Goal: Information Seeking & Learning: Find specific fact

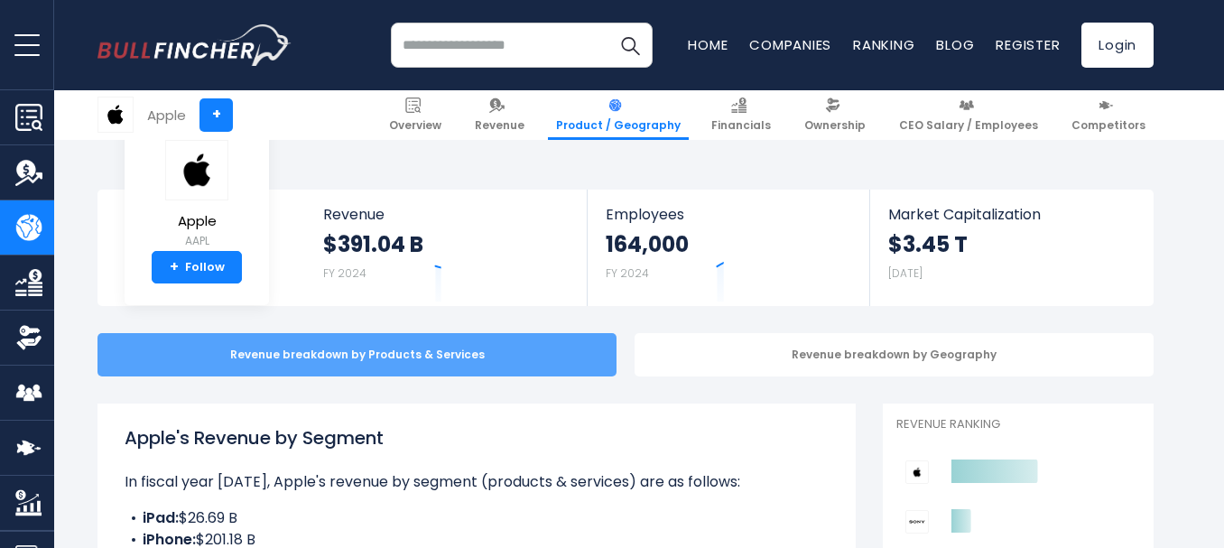
scroll to position [258, 0]
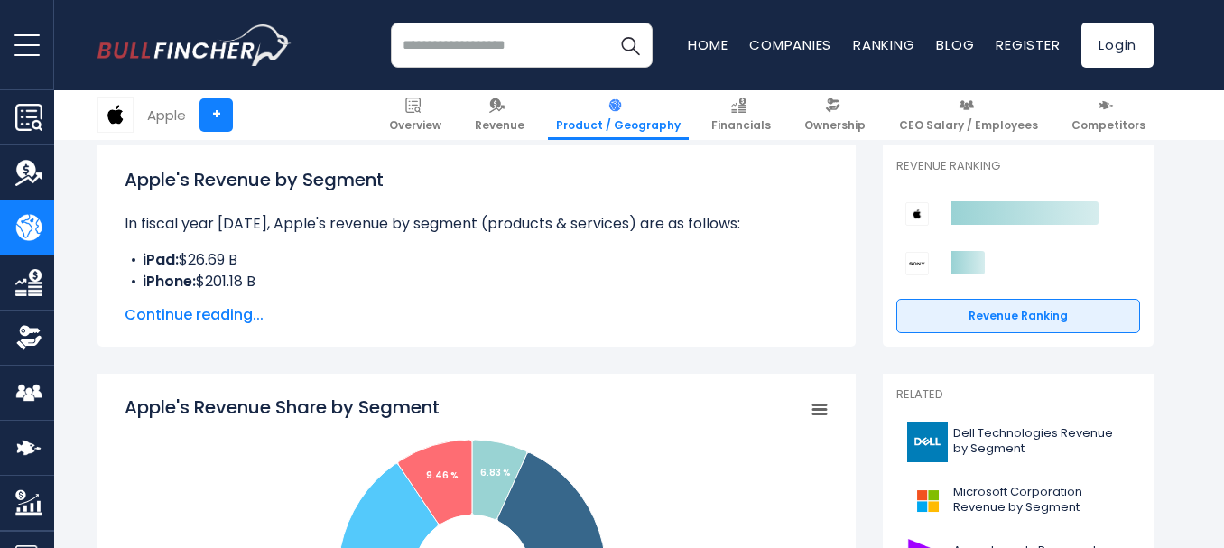
click at [117, 217] on div "Apple's Revenue by Segment In fiscal year [DATE], Apple's revenue by segment (p…" at bounding box center [476, 245] width 758 height 201
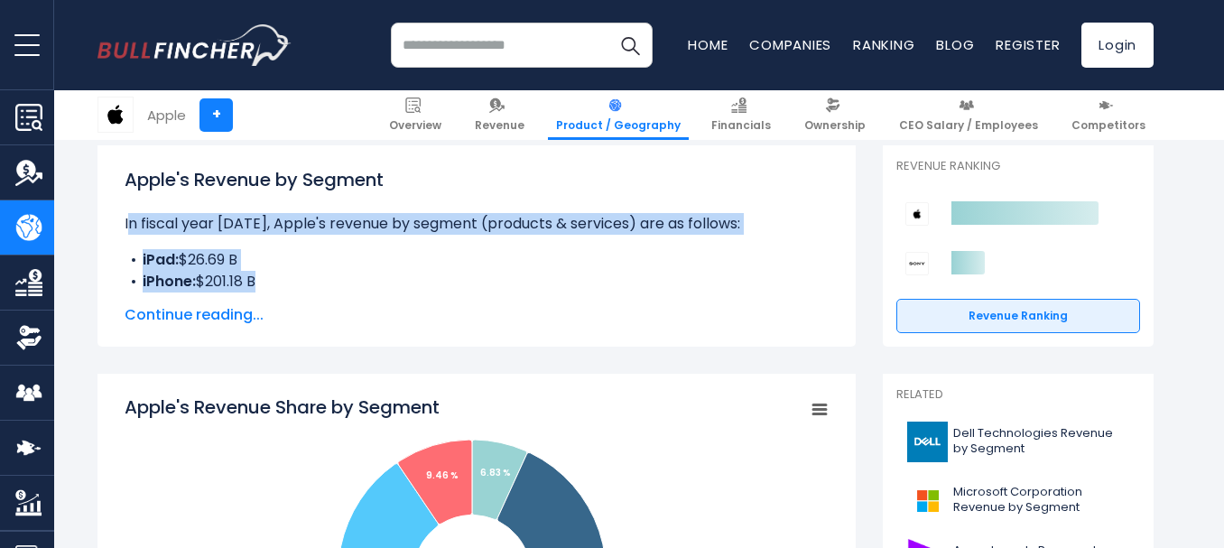
drag, startPoint x: 117, startPoint y: 217, endPoint x: 278, endPoint y: 275, distance: 170.7
click at [278, 275] on div "Apple's Revenue by Segment In fiscal year [DATE], Apple's revenue by segment (p…" at bounding box center [476, 245] width 758 height 201
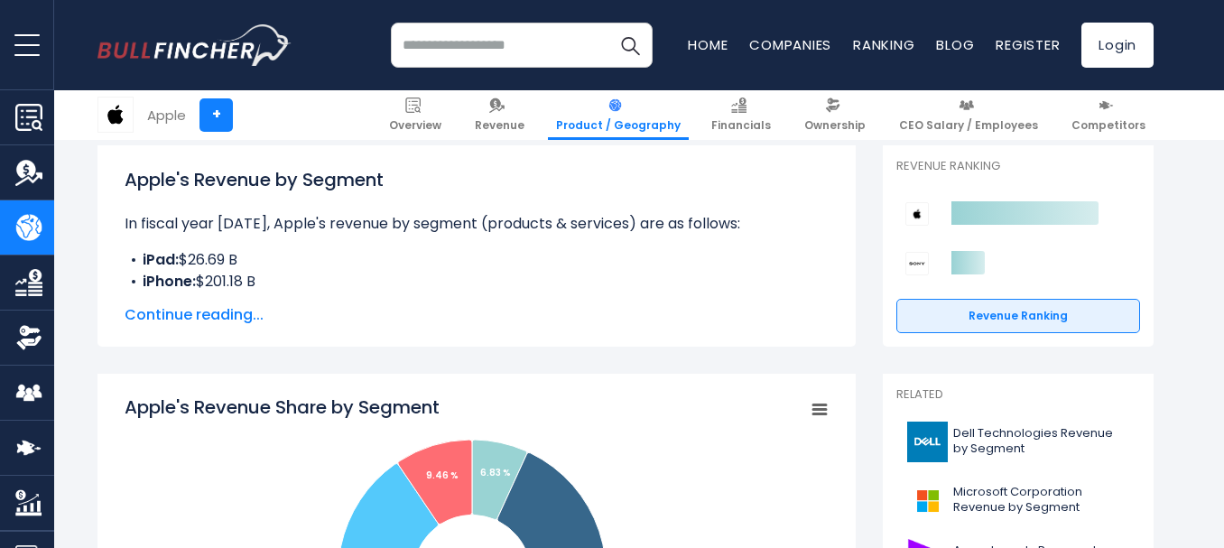
click at [364, 326] on span "Continue reading..." at bounding box center [477, 315] width 704 height 22
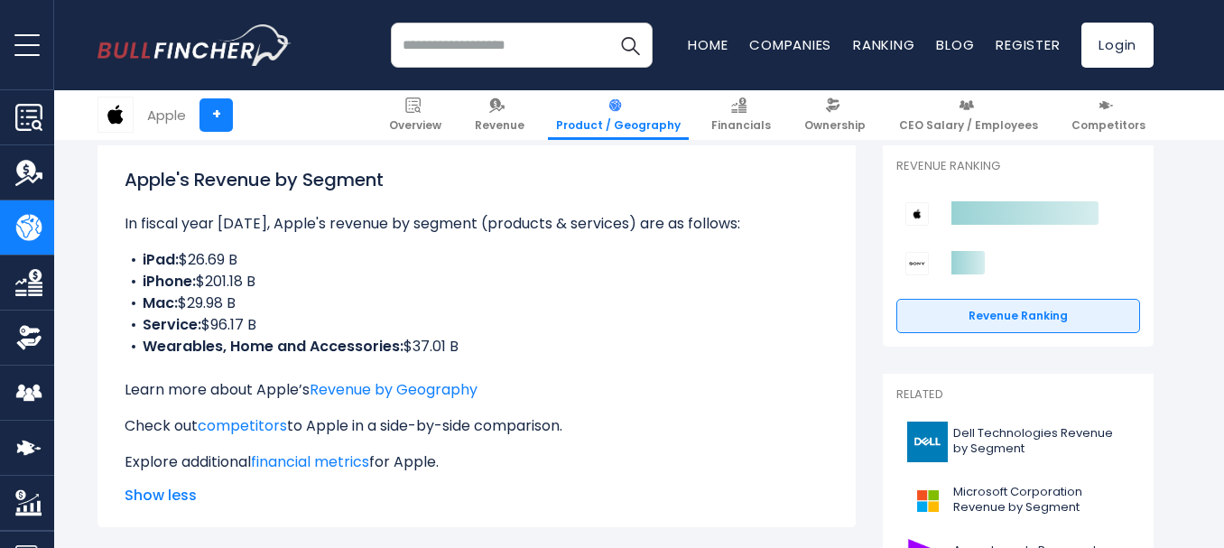
click at [208, 225] on p "In fiscal year [DATE], Apple's revenue by segment (products & services) are as …" at bounding box center [477, 224] width 704 height 22
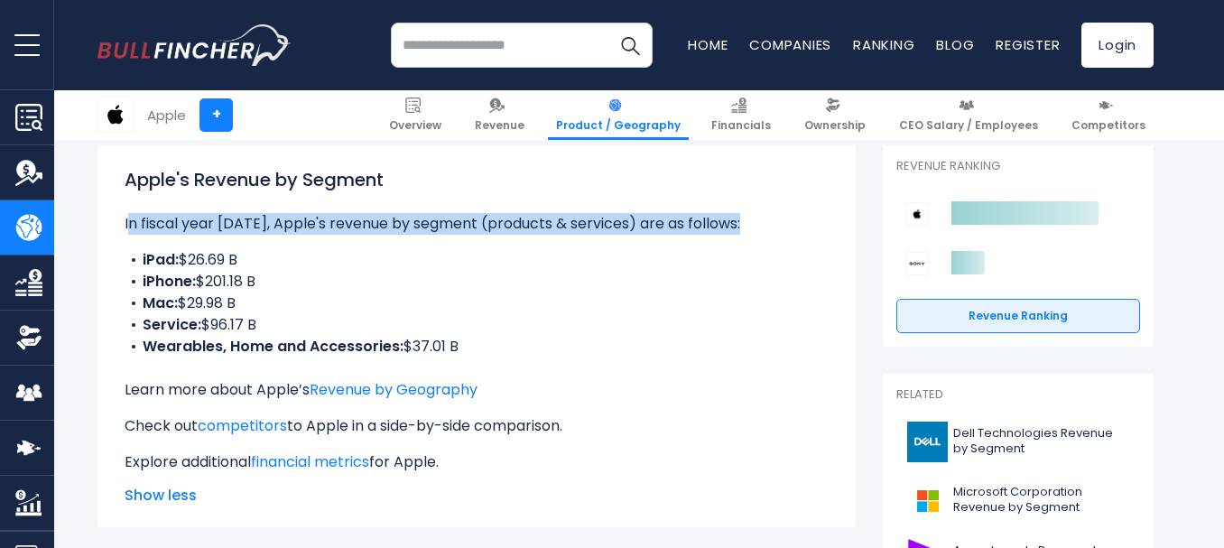
click at [208, 225] on p "In fiscal year [DATE], Apple's revenue by segment (products & services) are as …" at bounding box center [477, 224] width 704 height 22
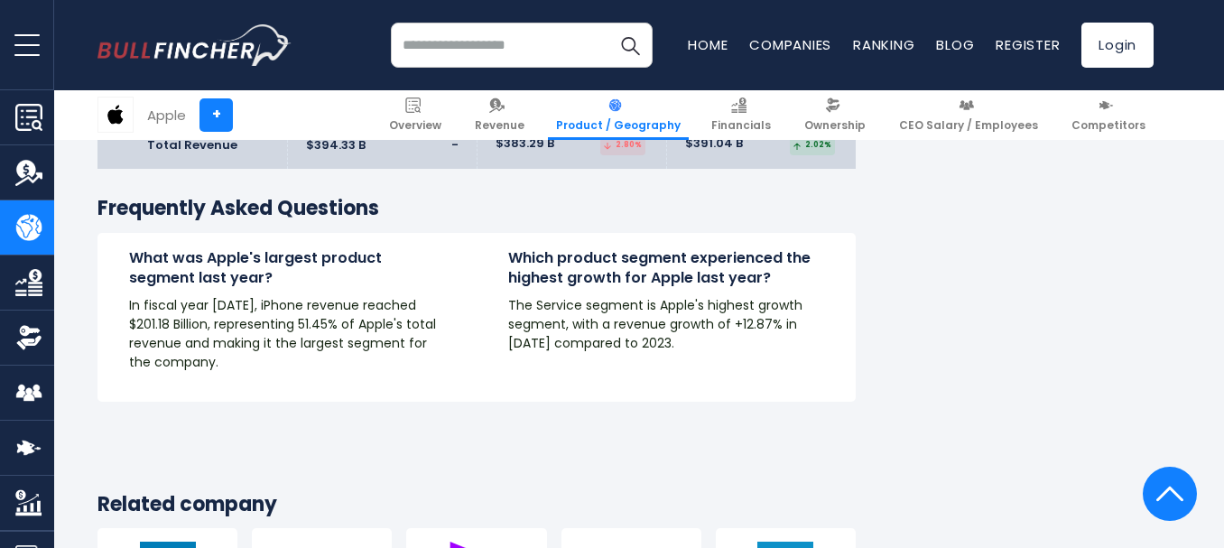
scroll to position [3313, 0]
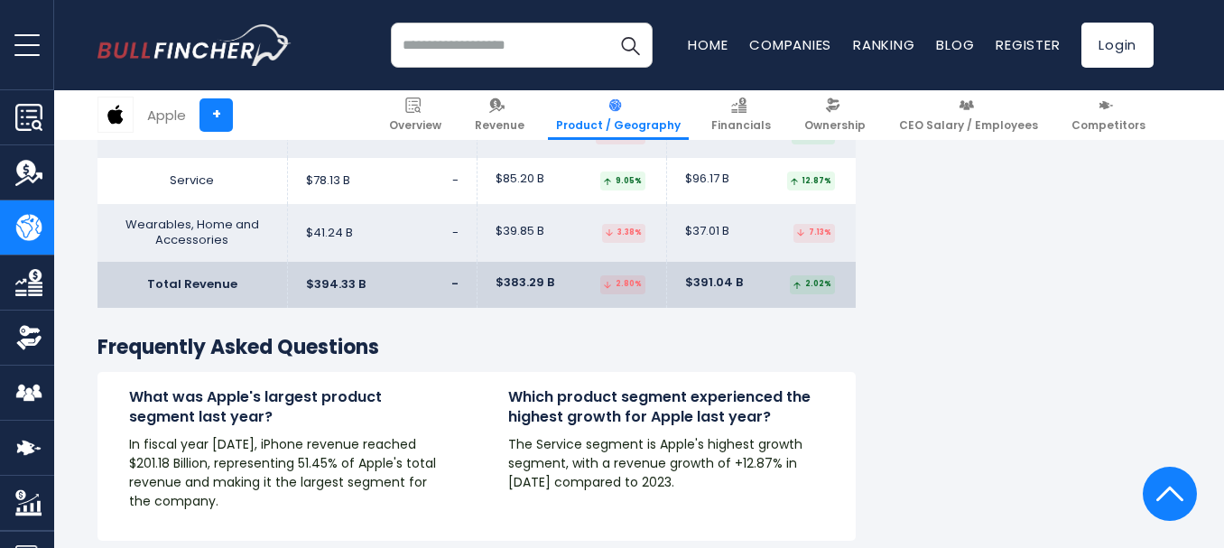
click at [131, 435] on p "In fiscal year [DATE], iPhone revenue reached $201.18 Billion, representing 51.…" at bounding box center [287, 473] width 316 height 76
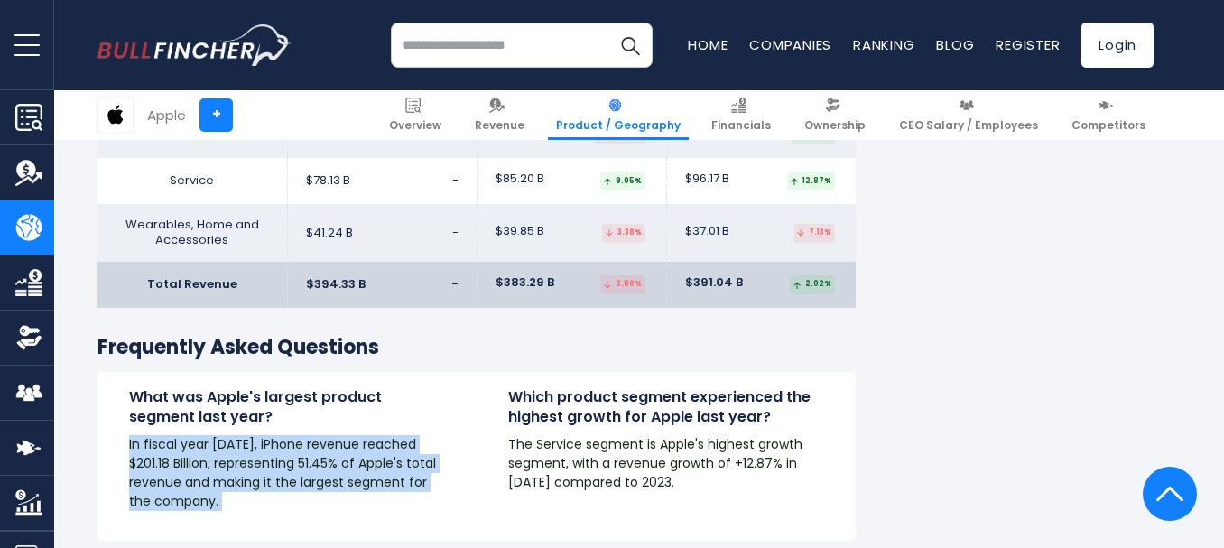
drag, startPoint x: 131, startPoint y: 388, endPoint x: 216, endPoint y: 453, distance: 106.8
click at [216, 453] on p "In fiscal year [DATE], iPhone revenue reached $201.18 Billion, representing 51.…" at bounding box center [287, 473] width 316 height 76
copy div "In fiscal year [DATE], iPhone revenue reached $201.18 Billion, representing 51.…"
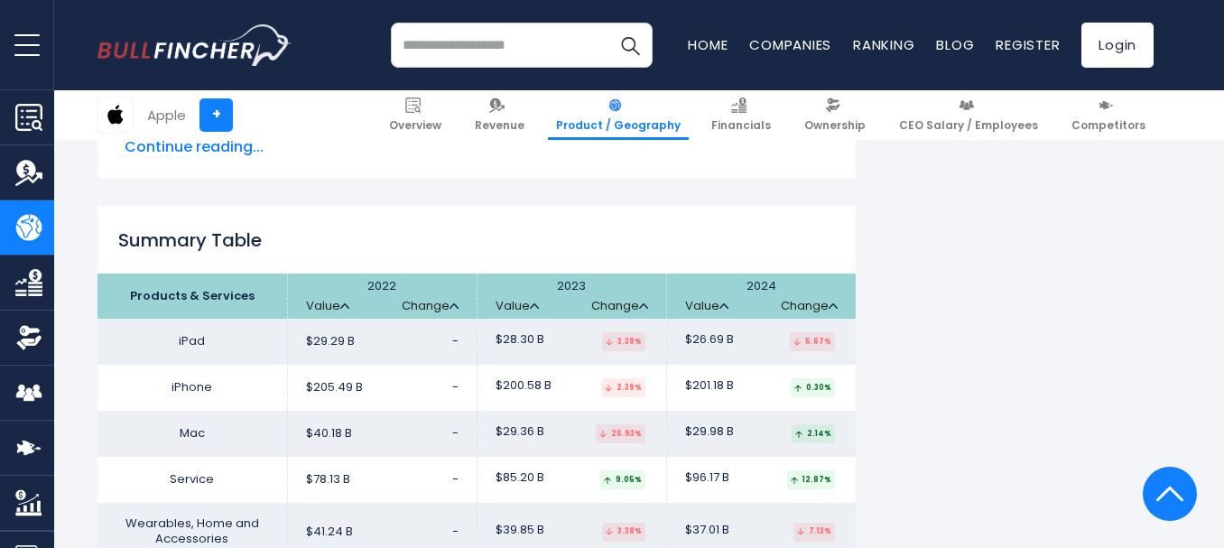
scroll to position [3016, 0]
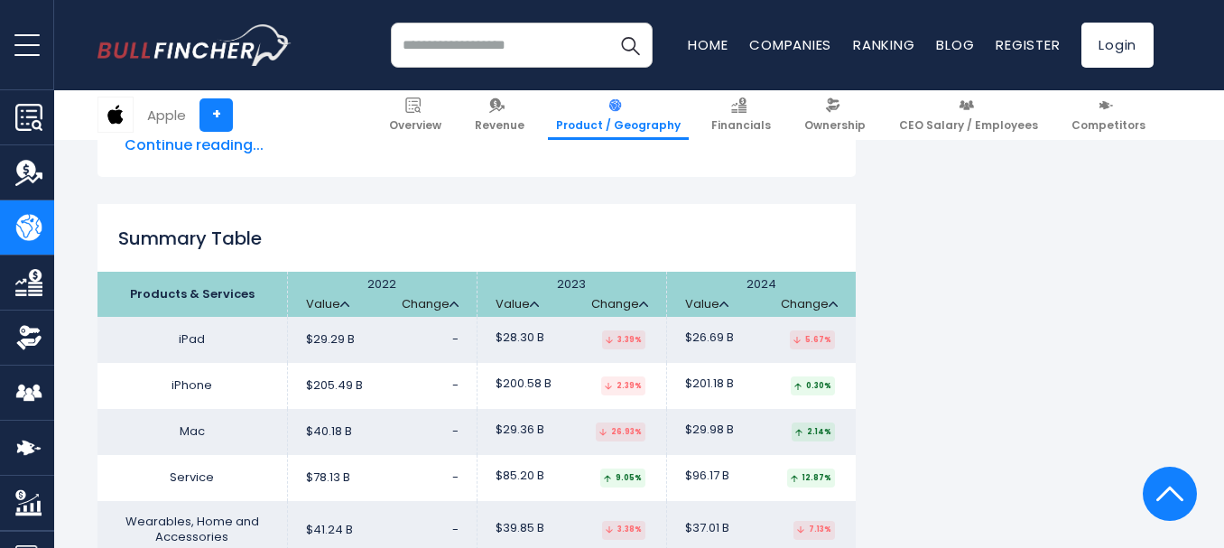
click at [276, 205] on div "Summary Table Products & Services 2022 Value Change Value Change Value Change i…" at bounding box center [476, 404] width 758 height 401
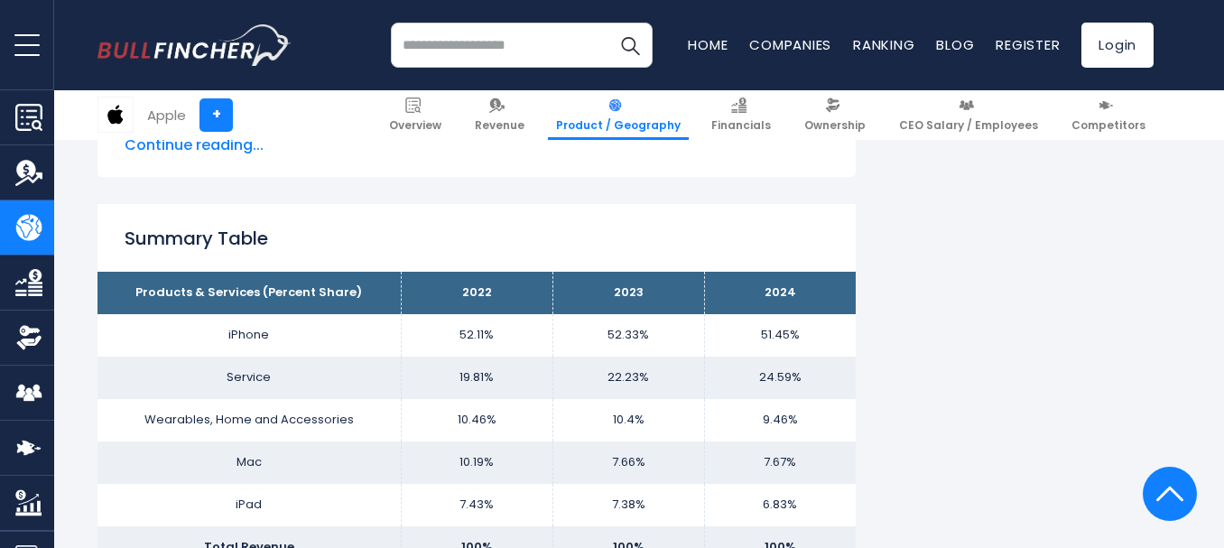
scroll to position [1301, 0]
